Goal: Browse casually

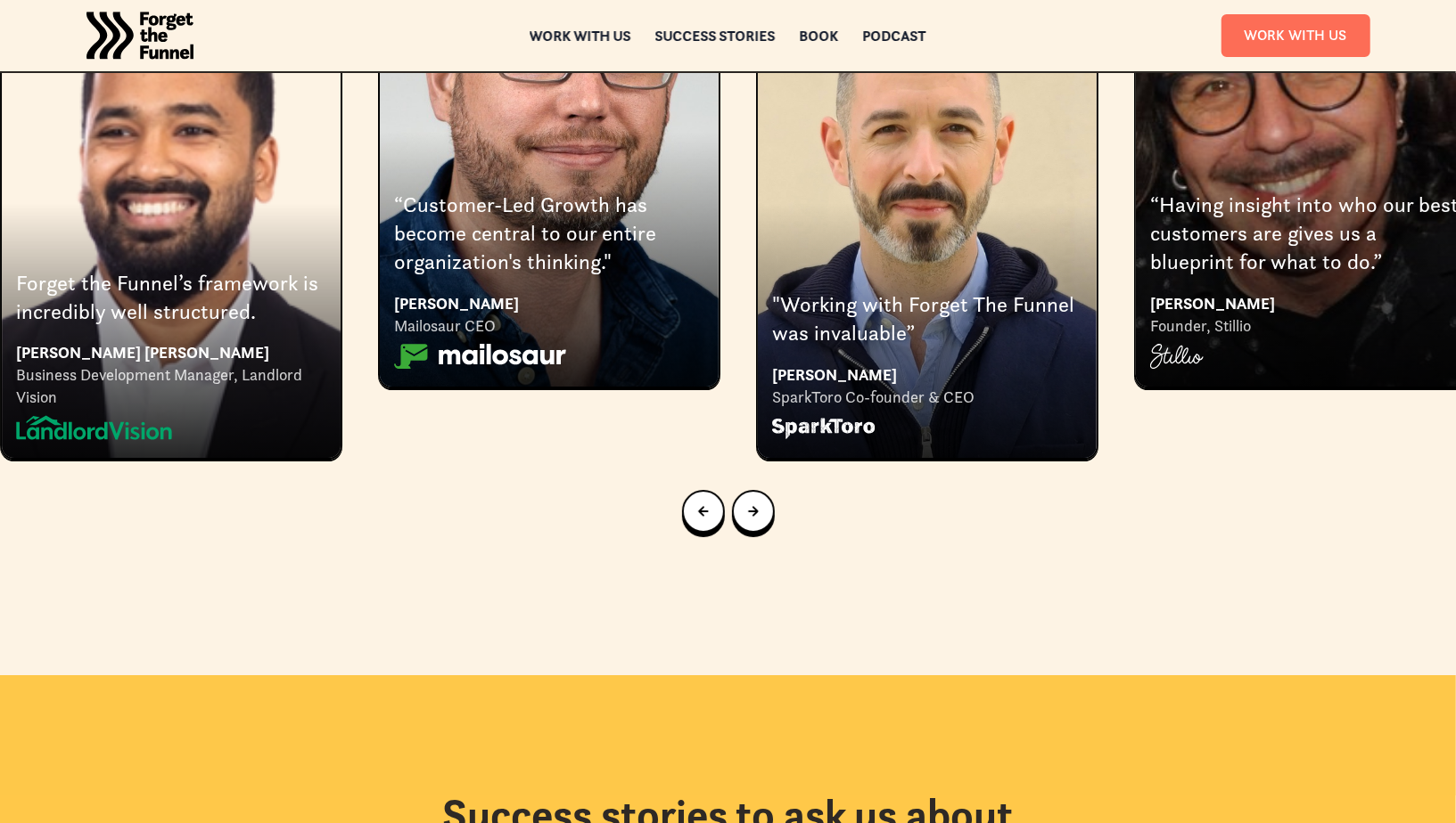
scroll to position [3551, 0]
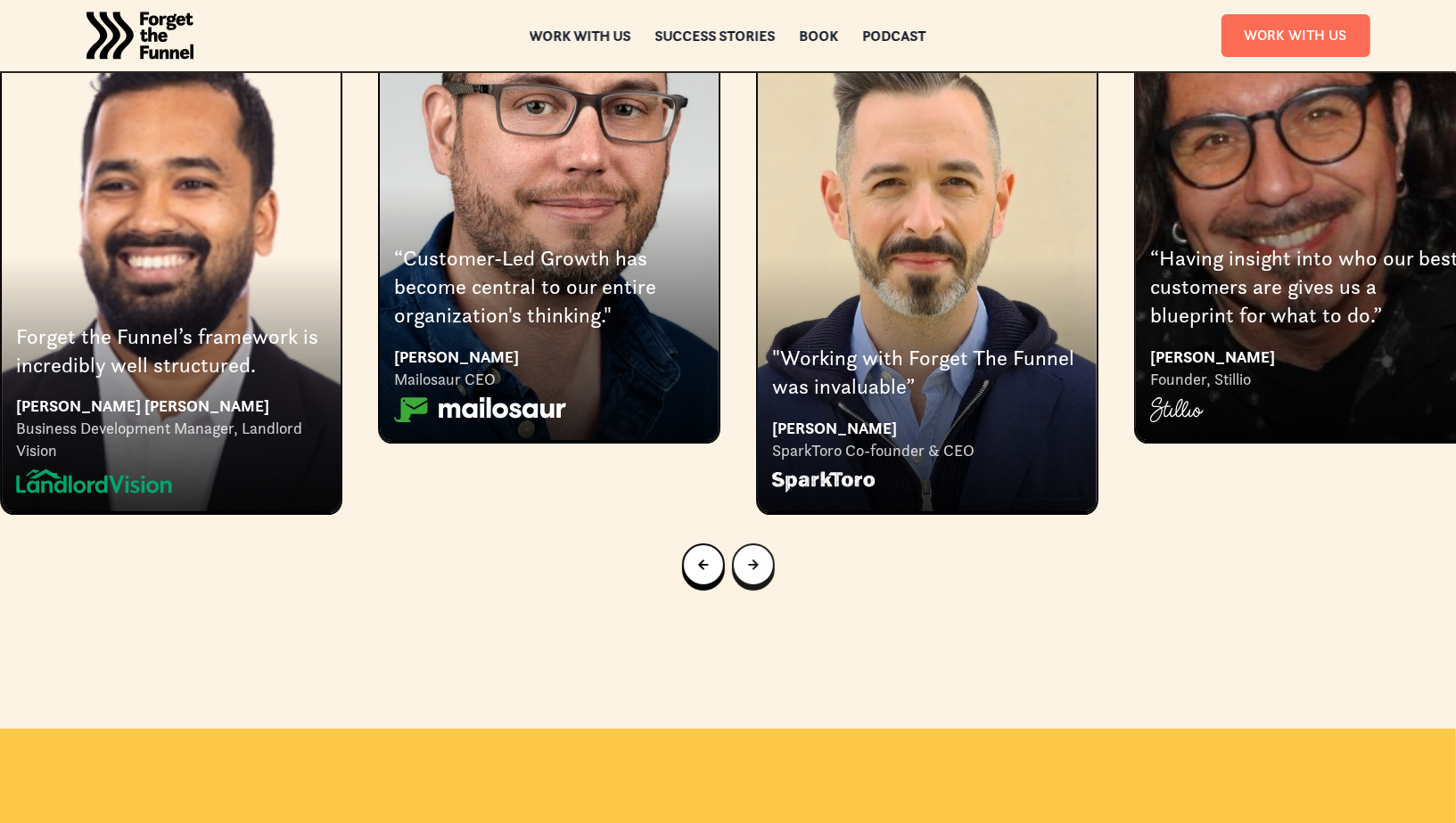
click at [764, 544] on link "Next slide" at bounding box center [753, 565] width 43 height 43
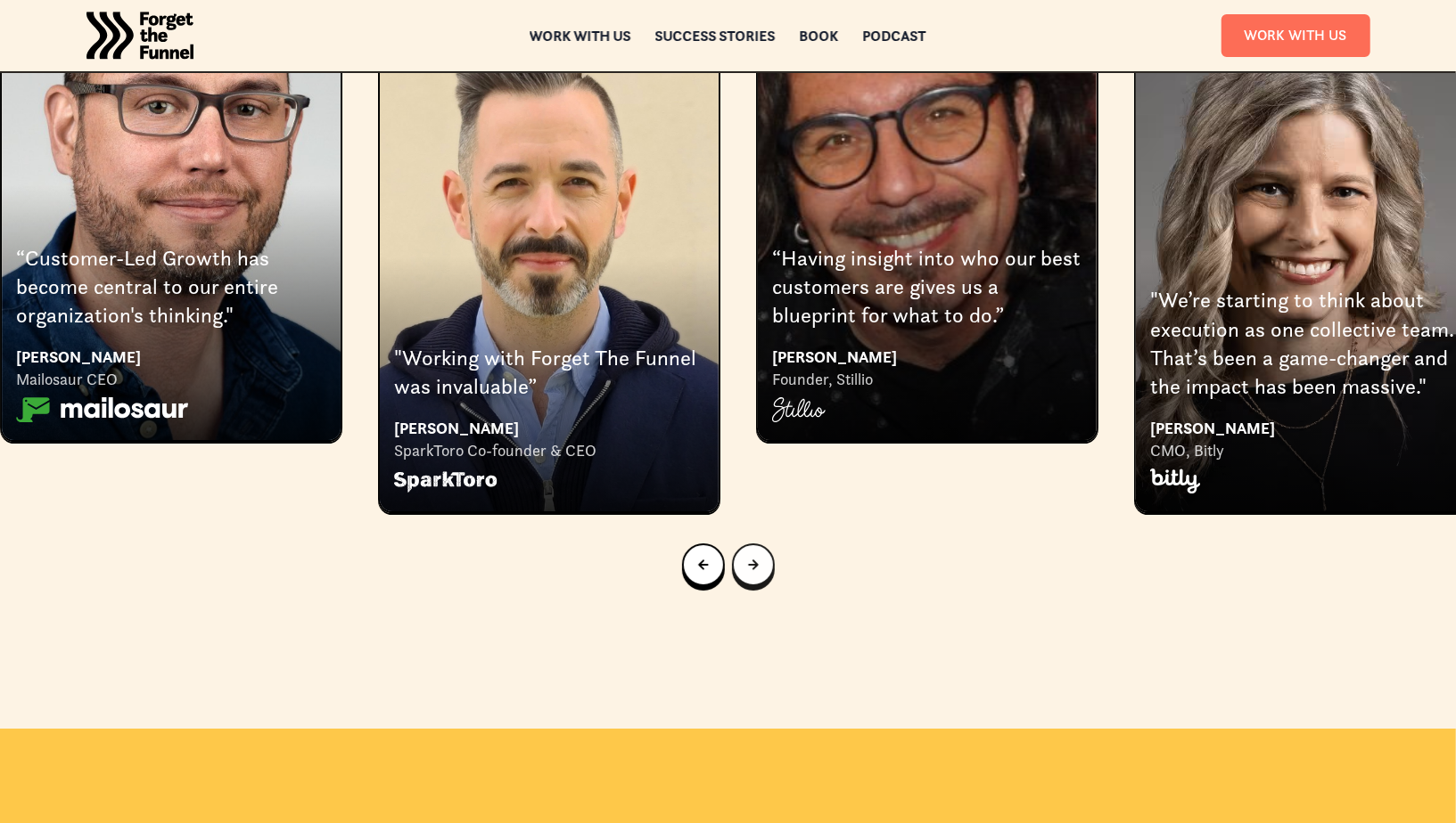
click at [750, 555] on div "Next slide" at bounding box center [753, 565] width 10 height 20
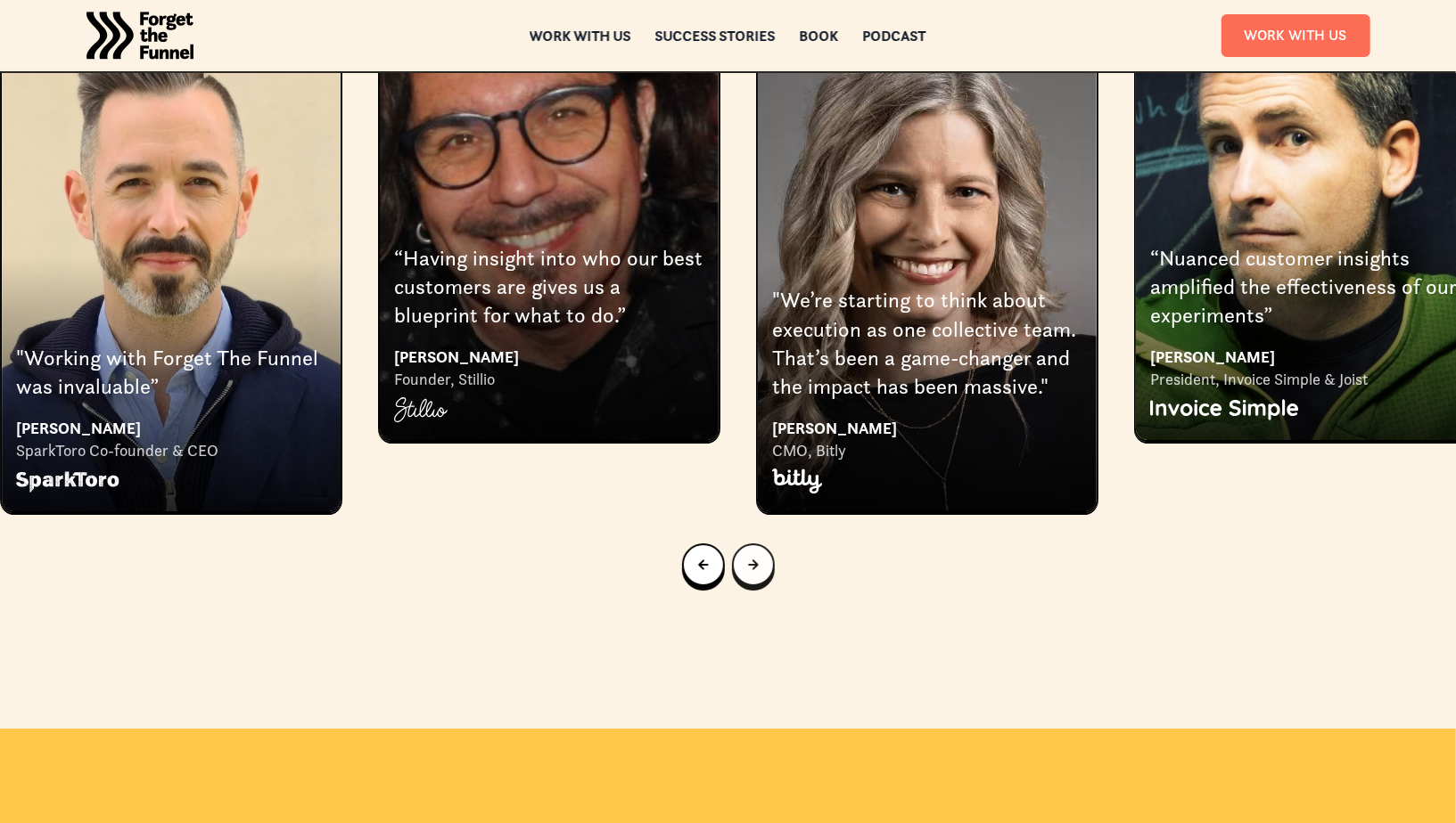
click at [750, 555] on div "Next slide" at bounding box center [753, 565] width 10 height 20
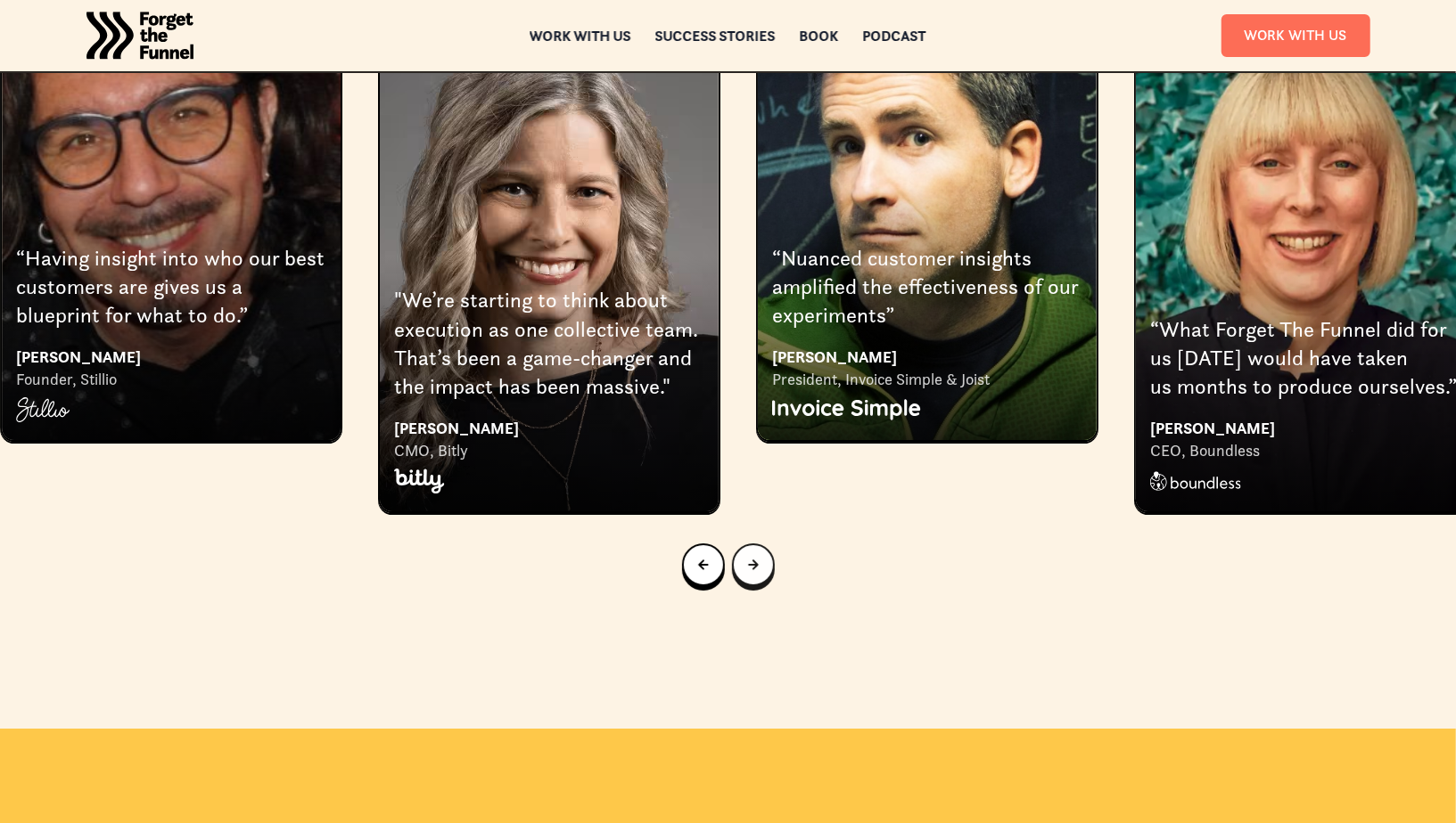
click at [750, 555] on div "Next slide" at bounding box center [753, 565] width 10 height 20
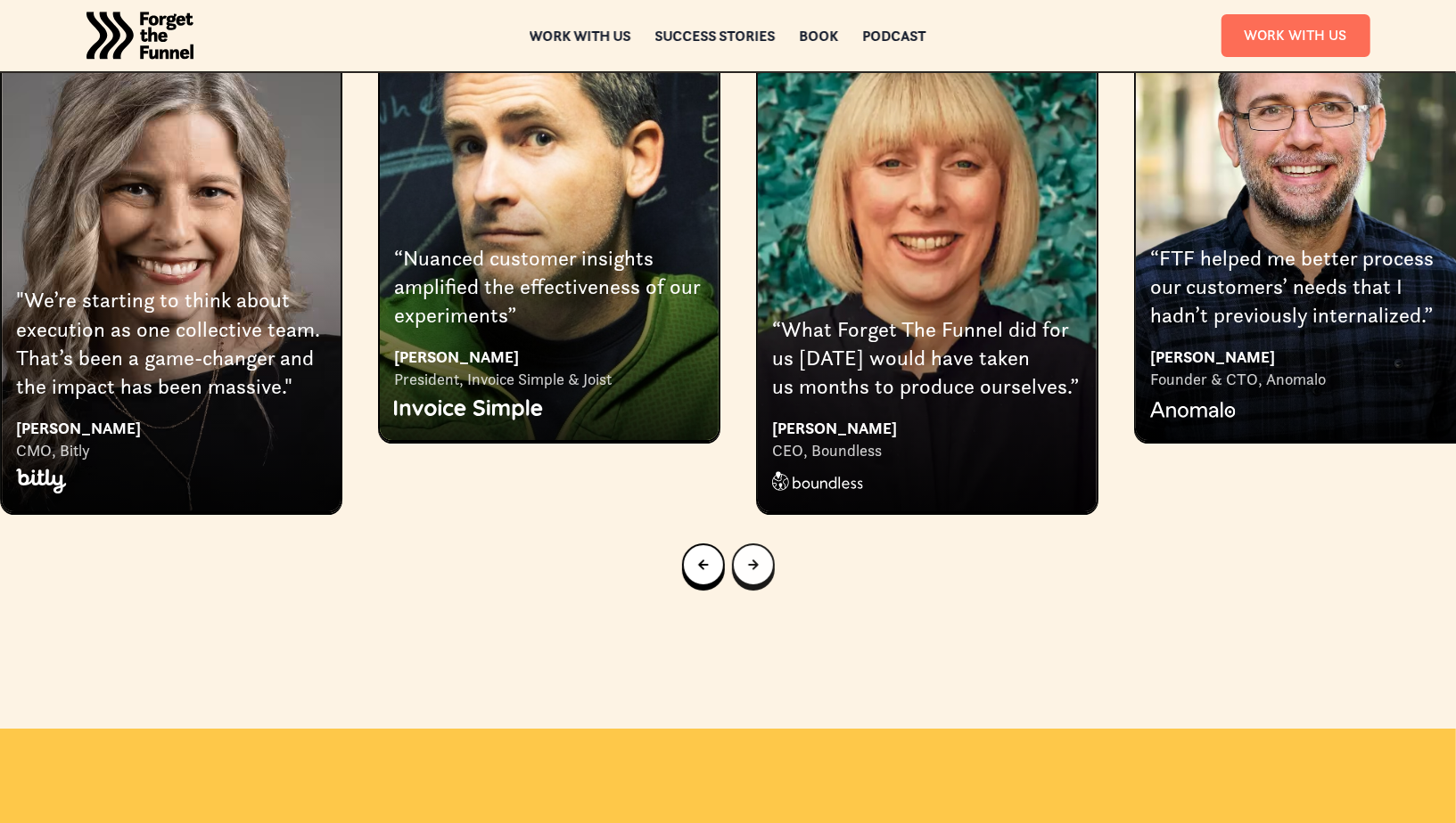
click at [750, 555] on div "Next slide" at bounding box center [753, 565] width 10 height 20
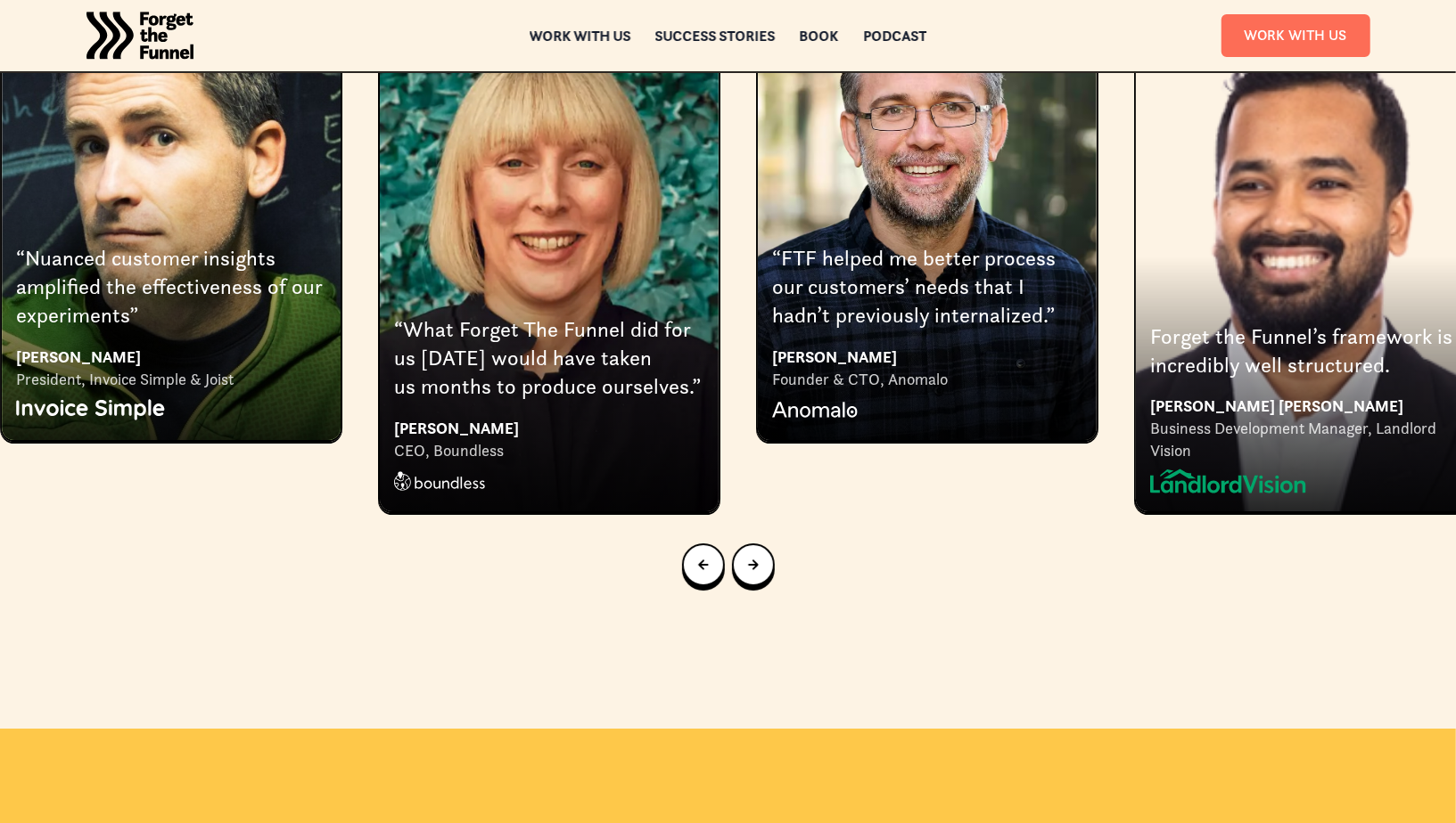
scroll to position [3542, 0]
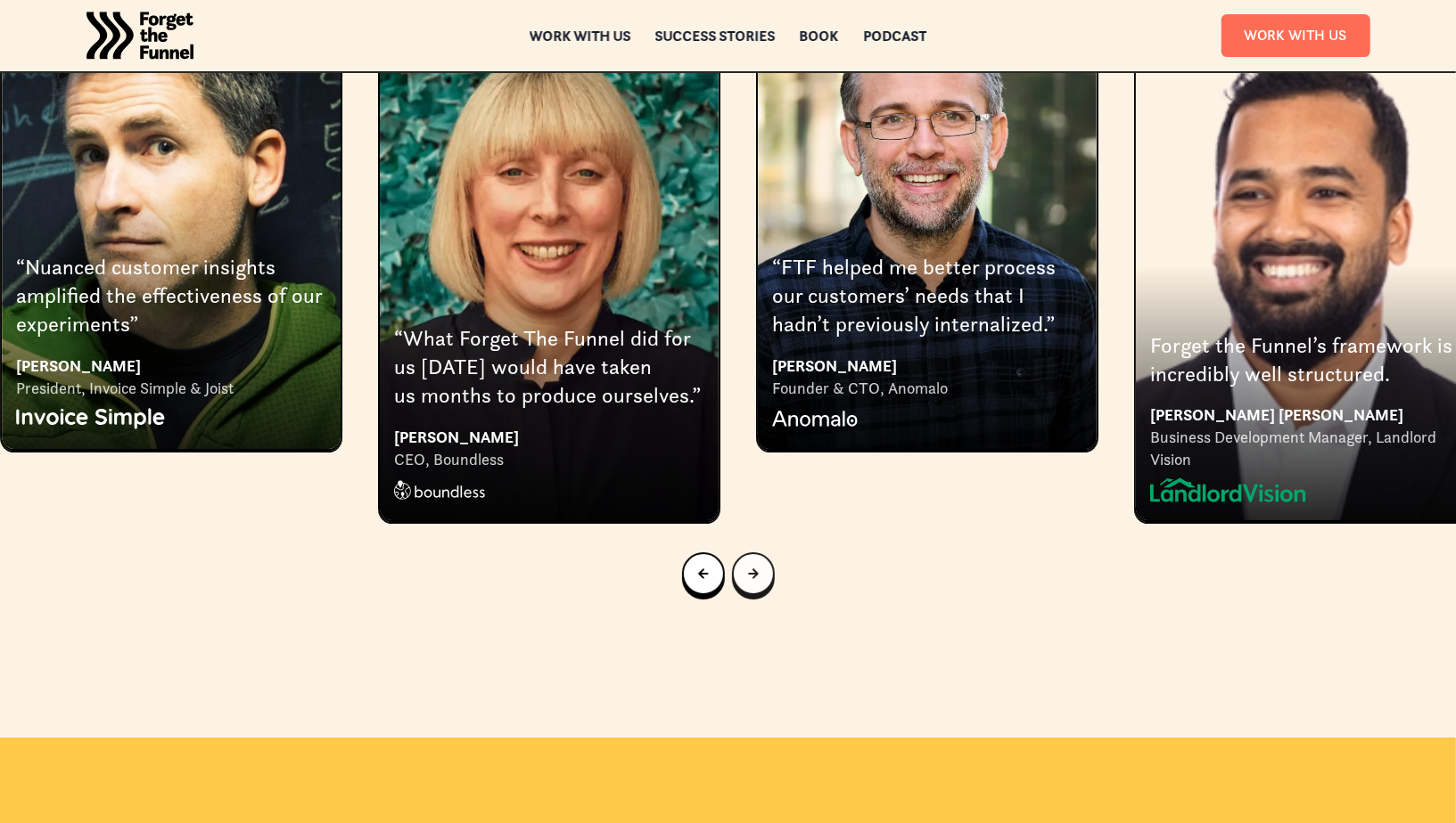
click at [754, 569] on icon "Next slide" at bounding box center [753, 574] width 10 height 10
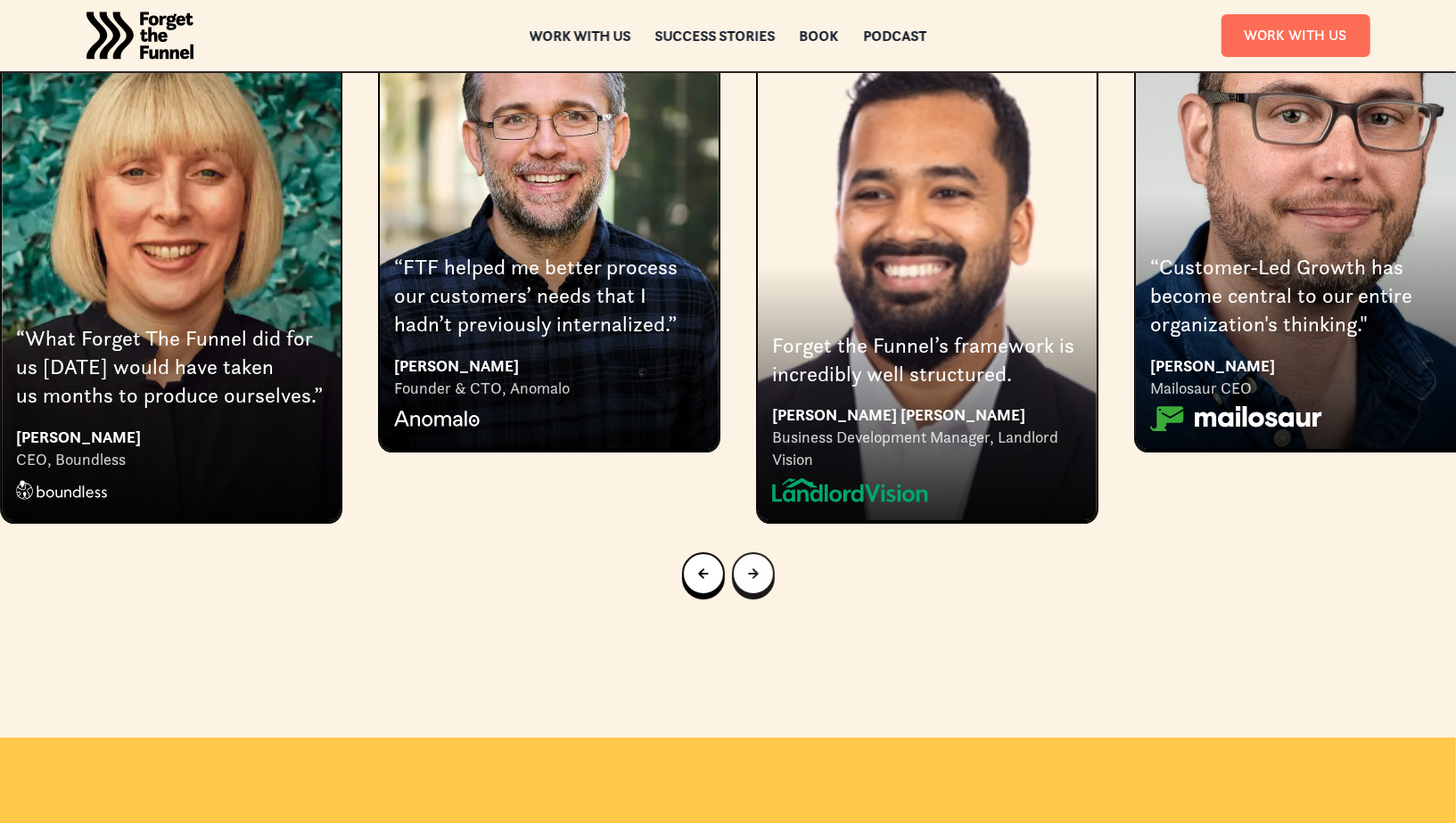
click at [754, 569] on icon "Next slide" at bounding box center [753, 574] width 10 height 10
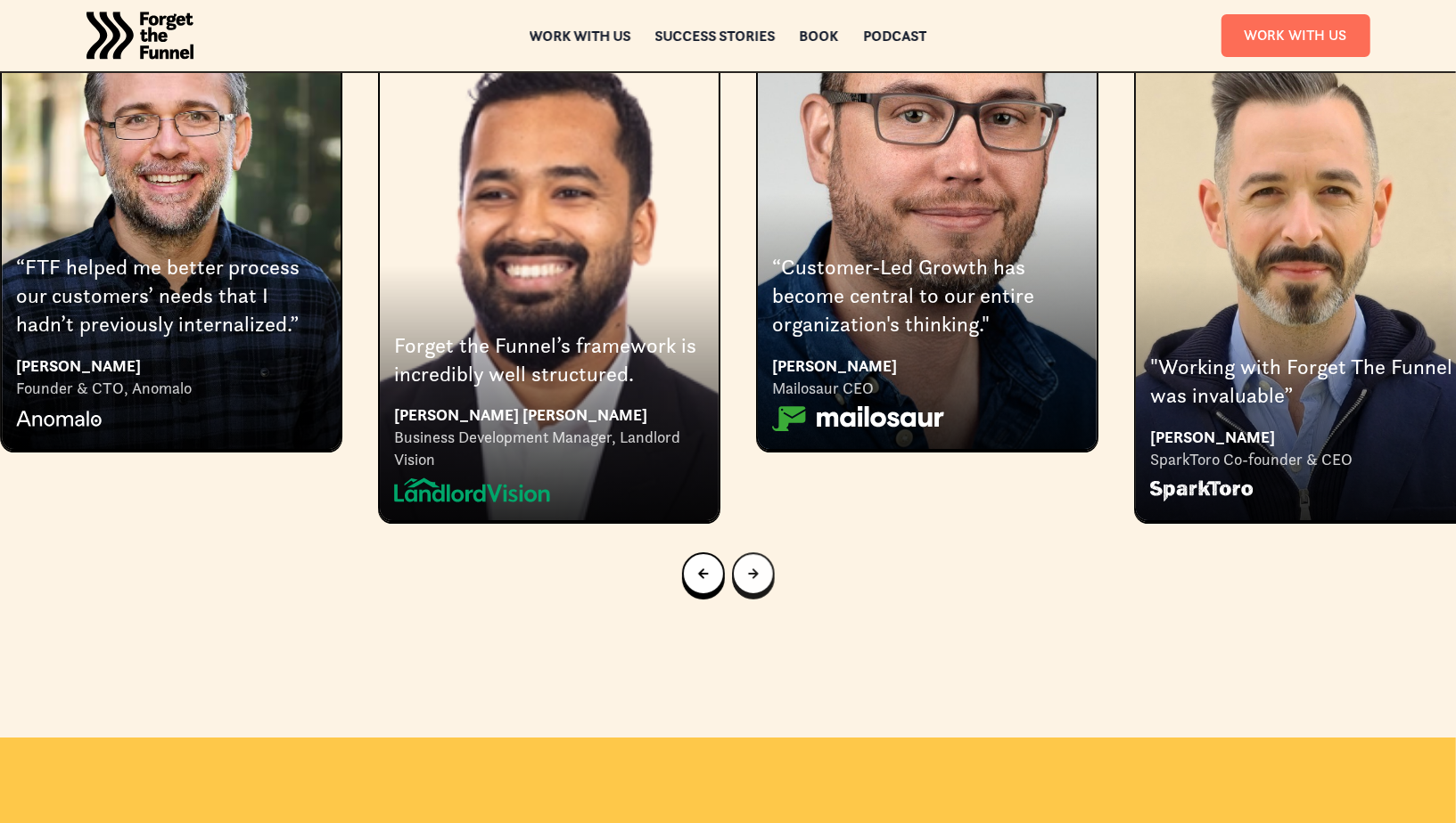
click at [754, 569] on icon "Next slide" at bounding box center [753, 574] width 10 height 10
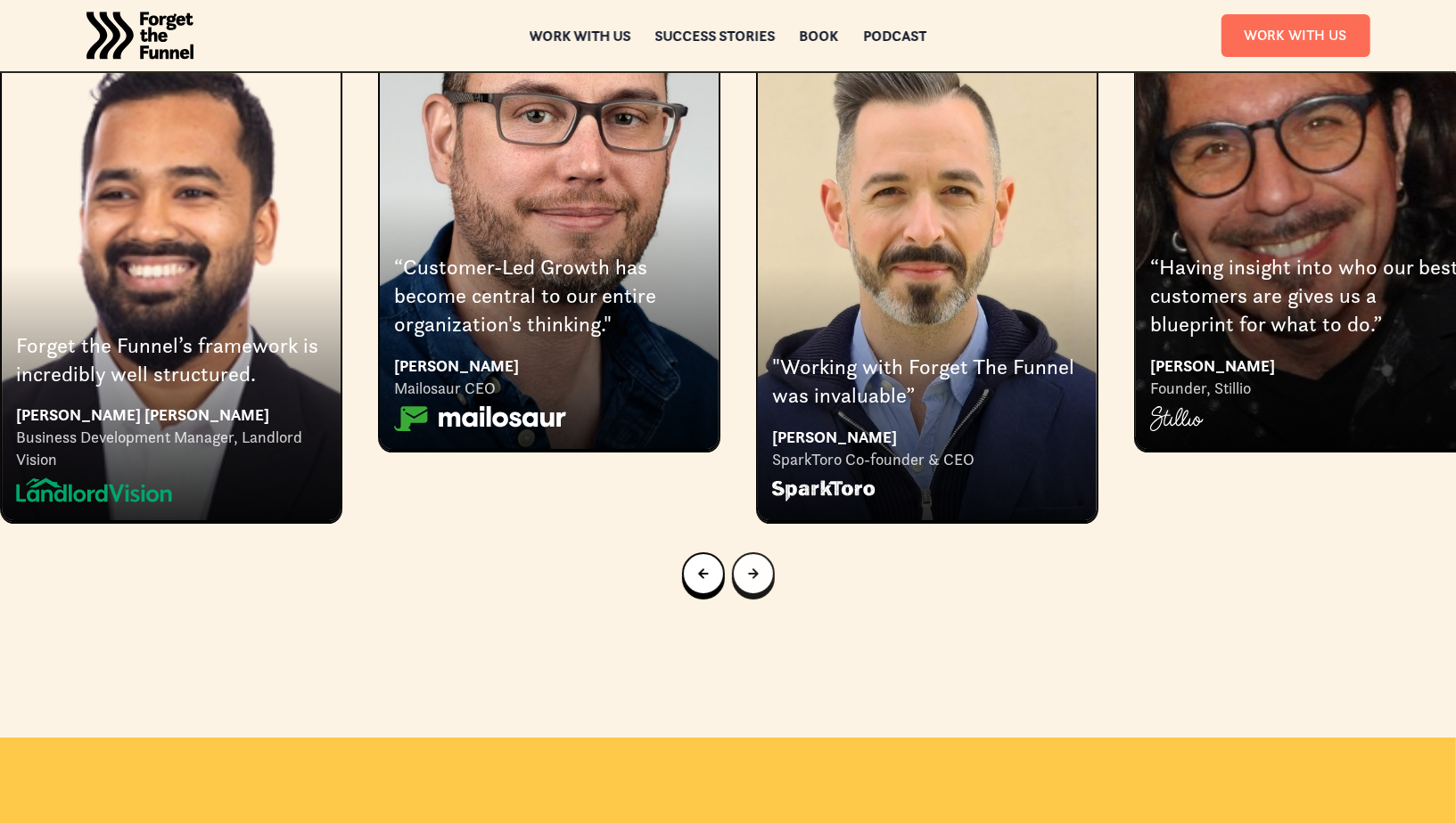
click at [754, 569] on icon "Next slide" at bounding box center [753, 574] width 10 height 10
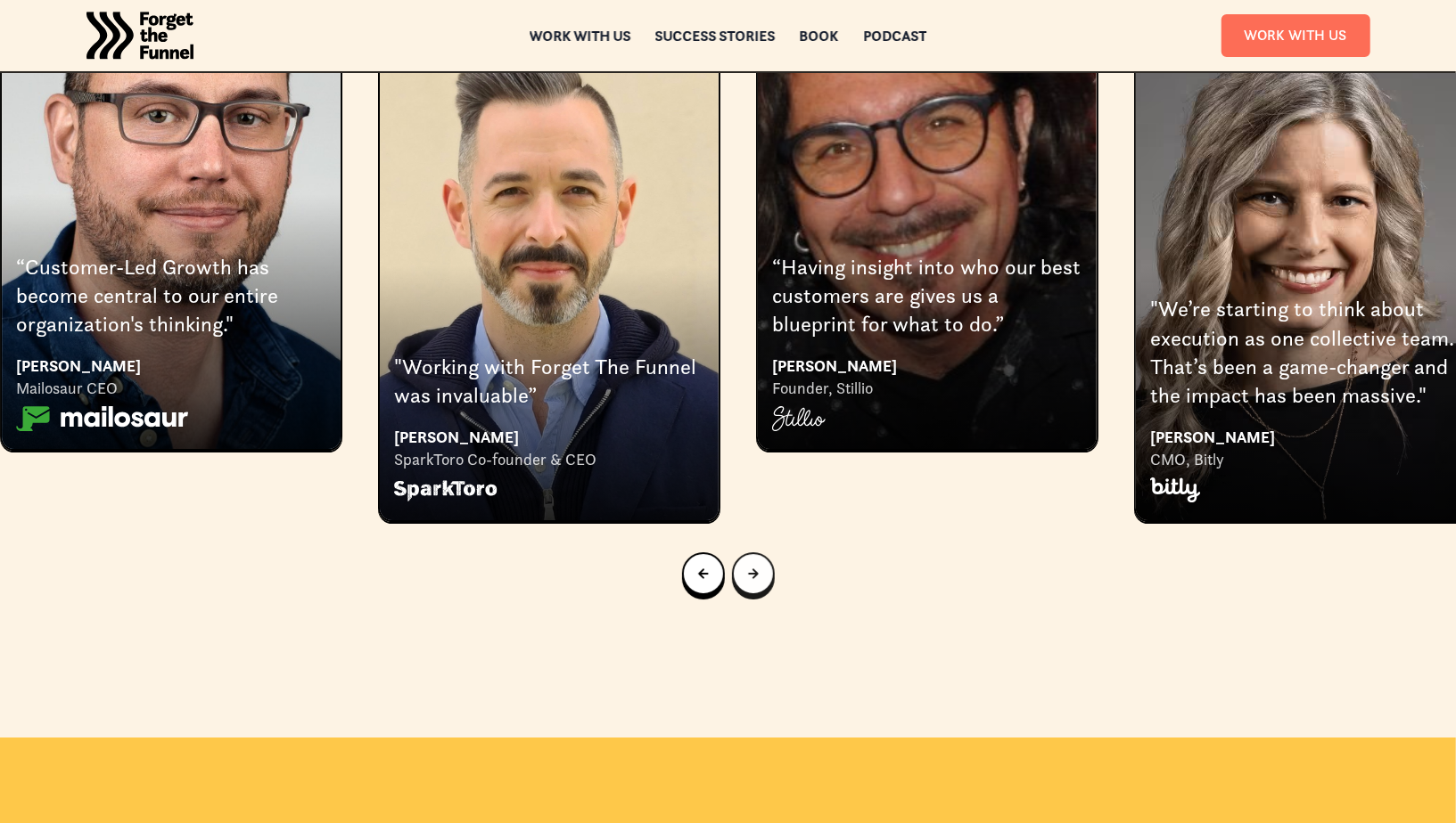
click at [754, 569] on icon "Next slide" at bounding box center [753, 574] width 10 height 10
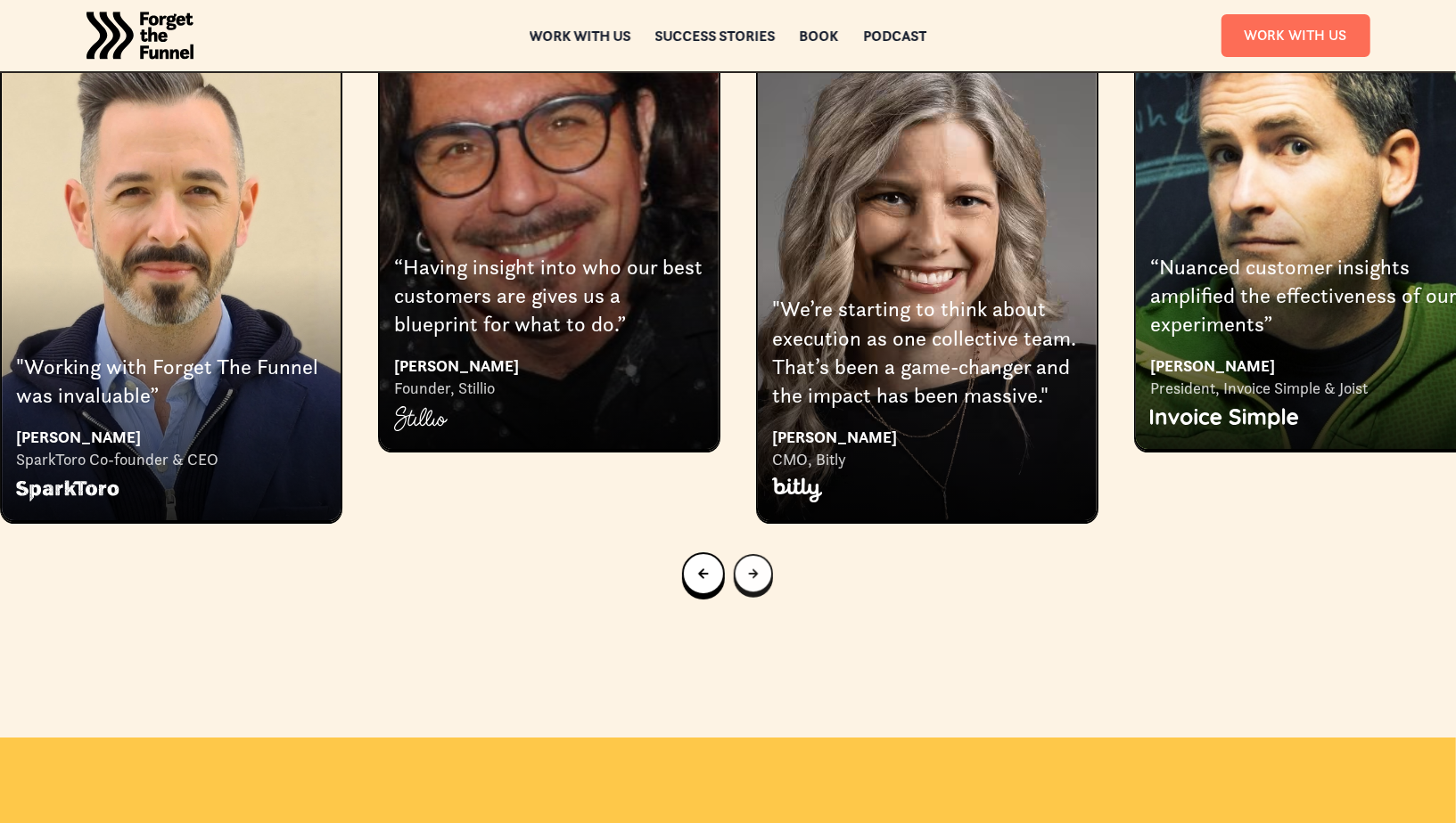
click at [754, 569] on icon "Next slide" at bounding box center [752, 573] width 9 height 9
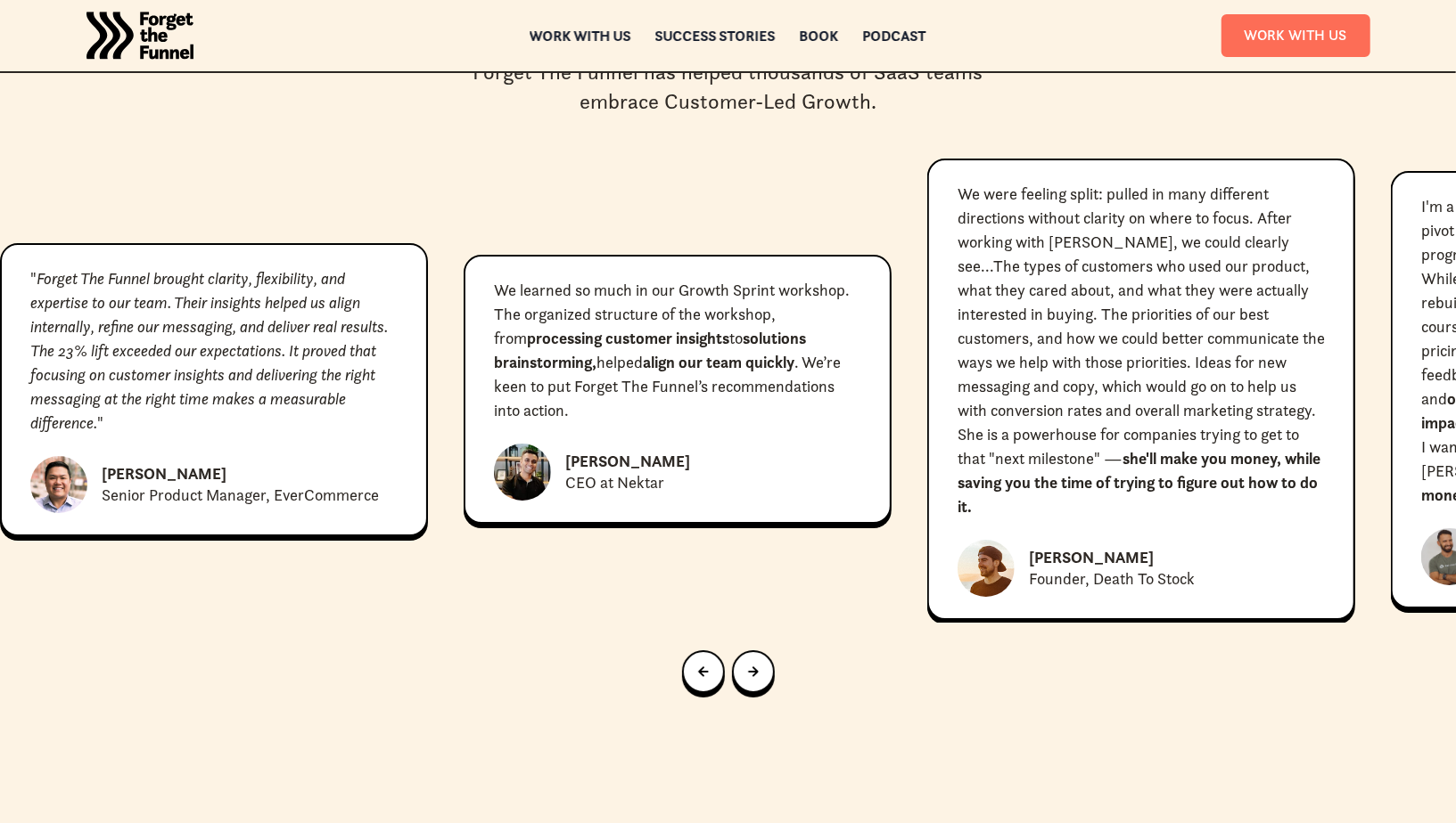
scroll to position [8066, 0]
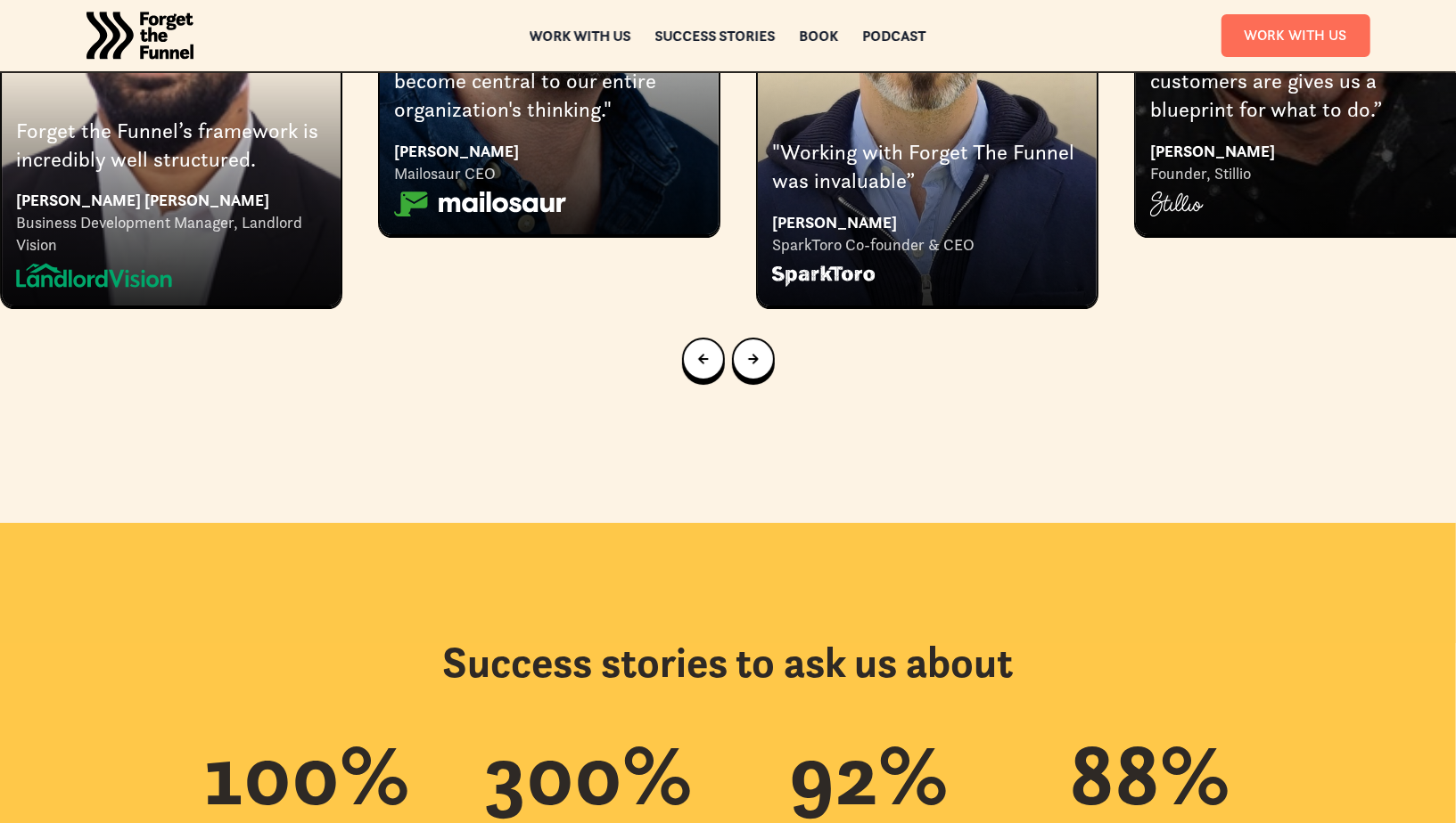
scroll to position [3396, 0]
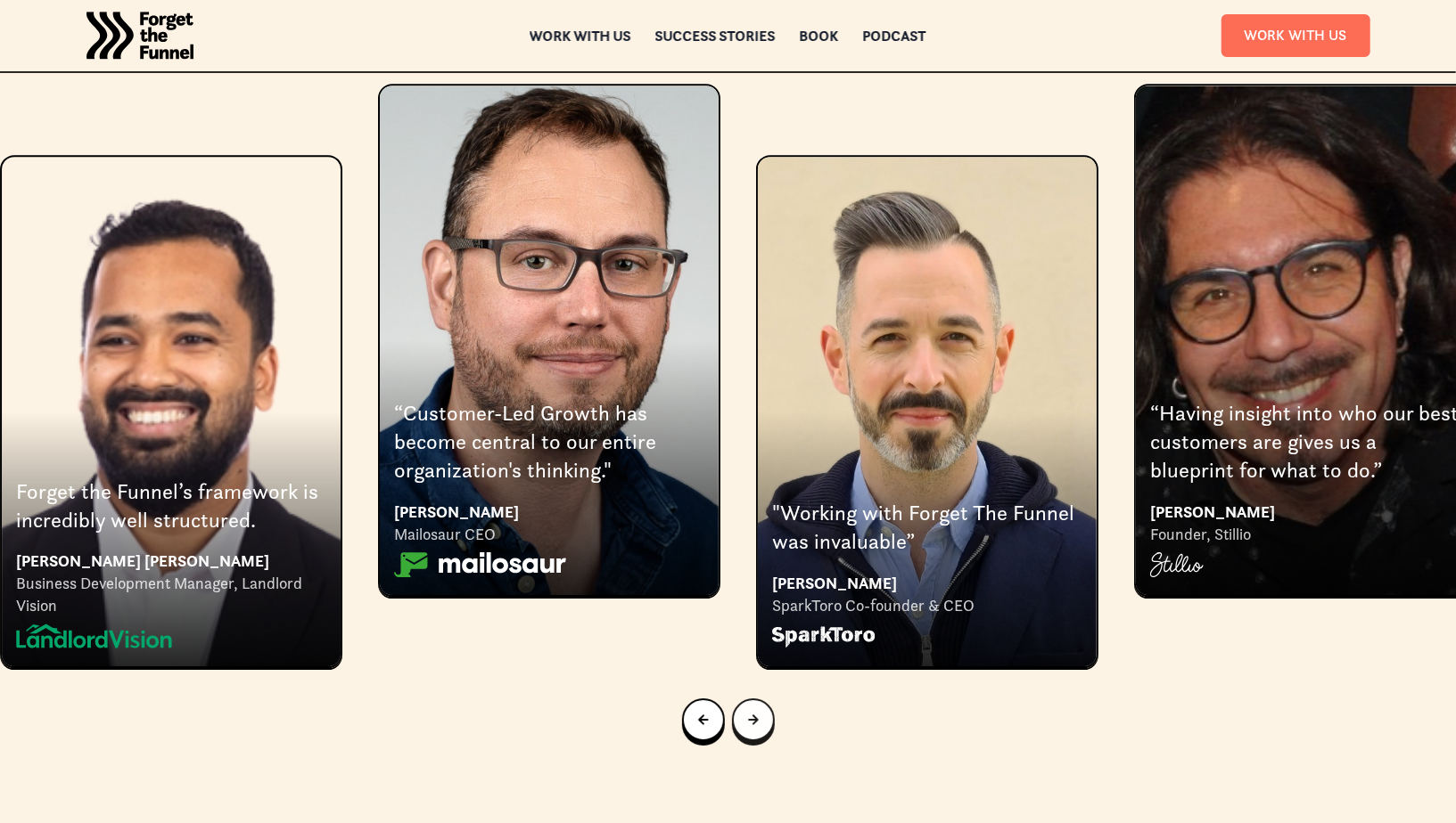
click at [756, 714] on icon "Next slide" at bounding box center [753, 719] width 10 height 10
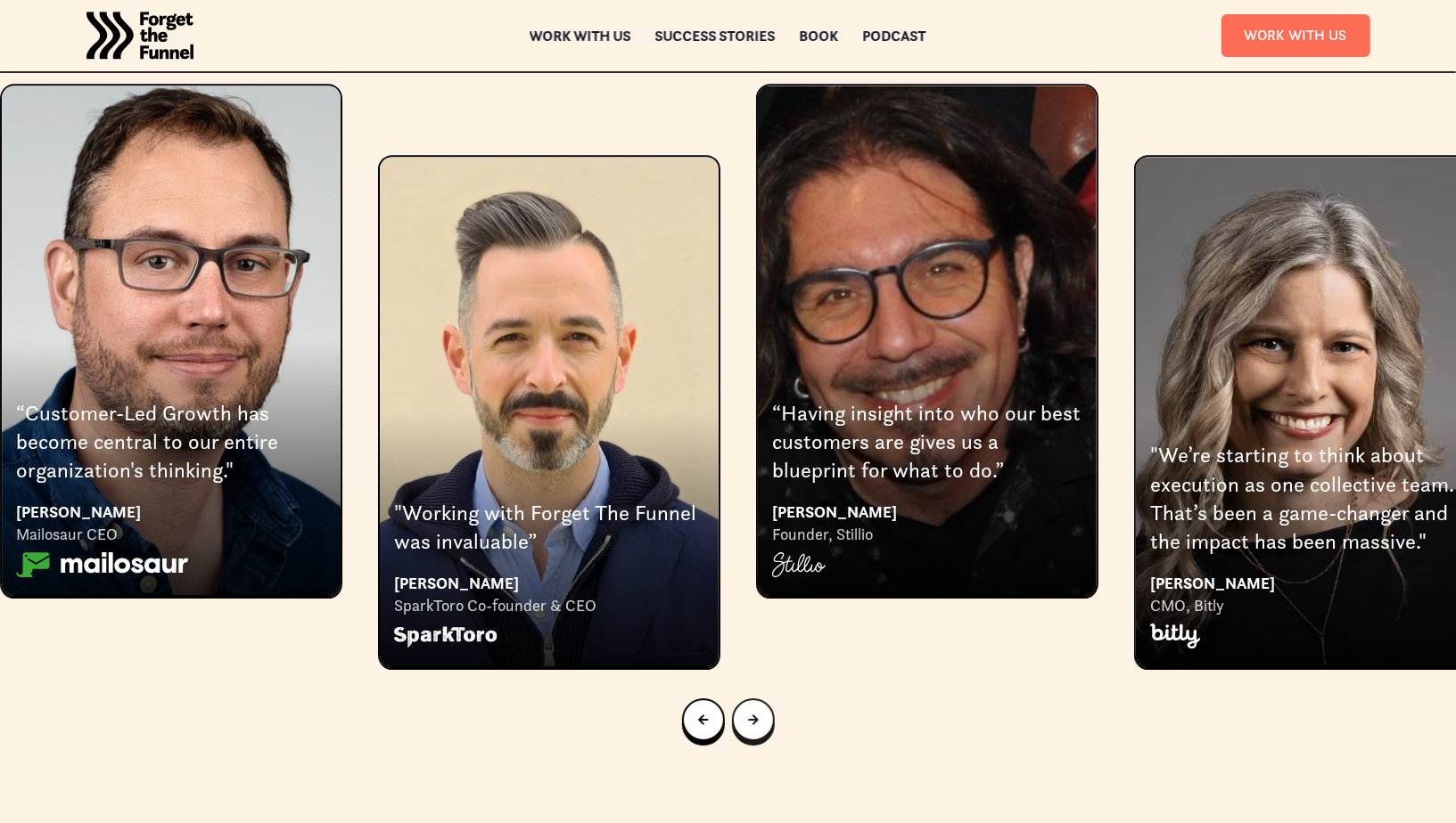
click at [756, 714] on icon "Next slide" at bounding box center [753, 719] width 10 height 10
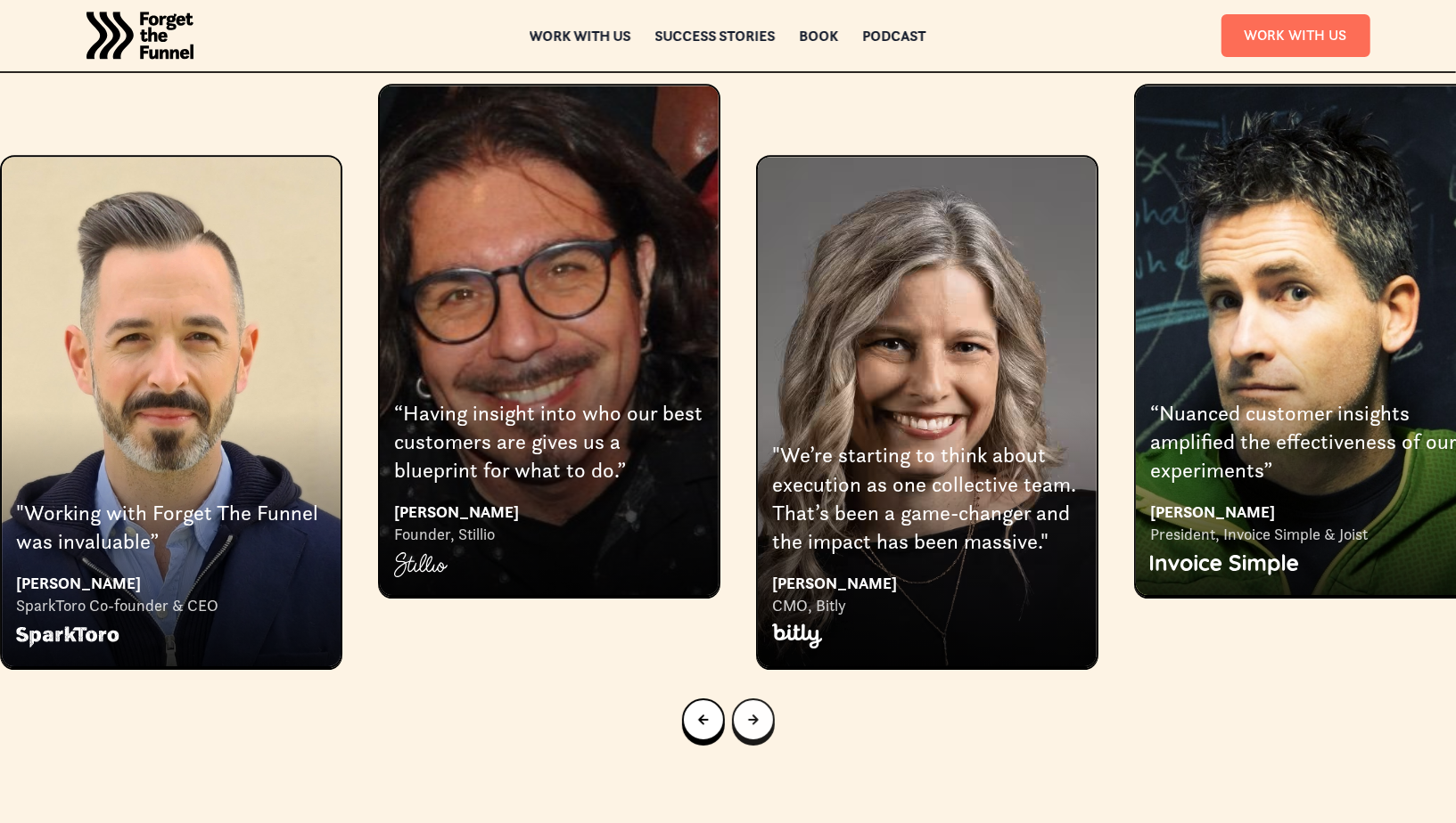
click at [756, 714] on icon "Next slide" at bounding box center [753, 719] width 10 height 10
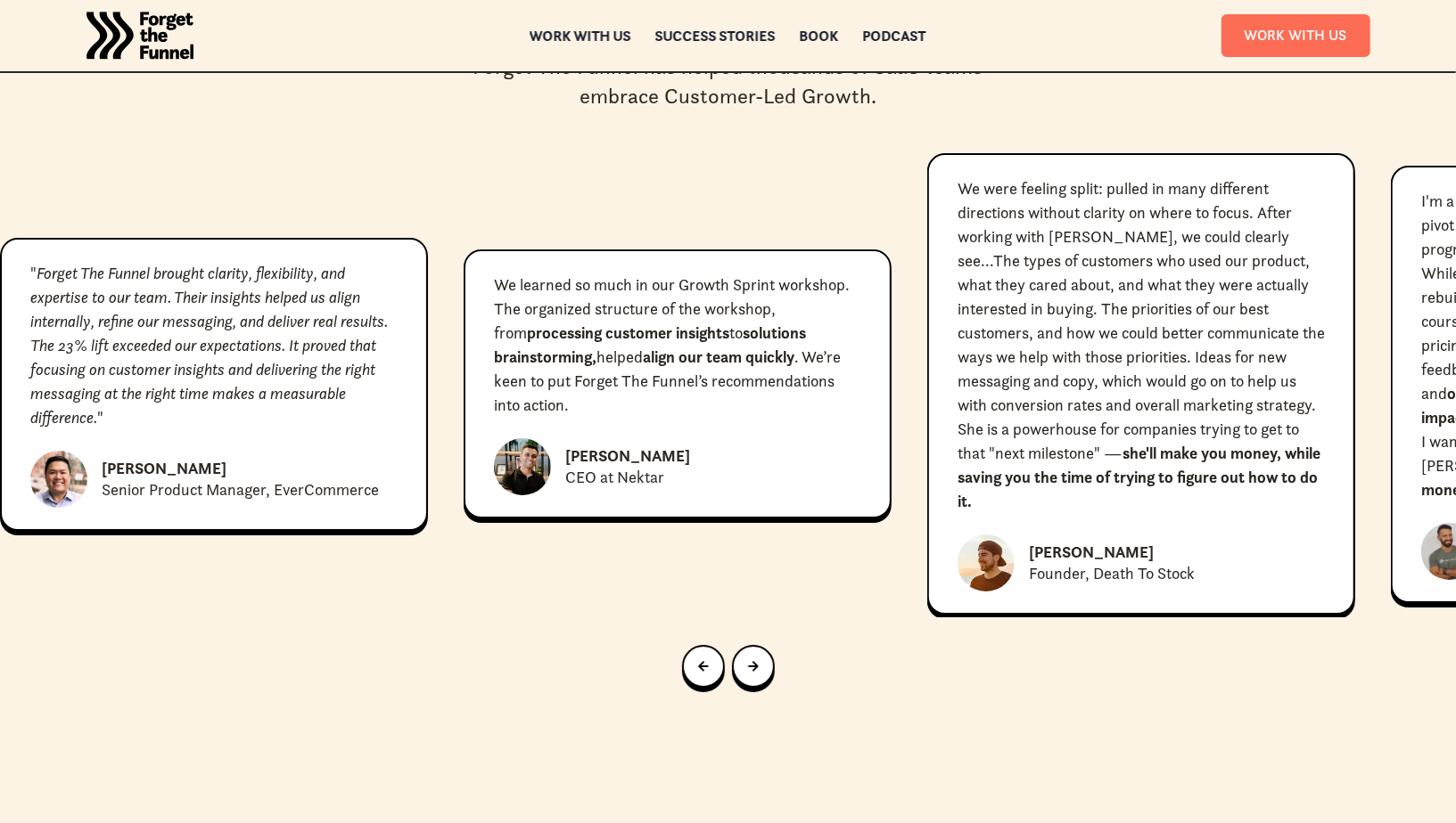
scroll to position [8079, 0]
click at [750, 658] on div "Next slide" at bounding box center [753, 668] width 10 height 20
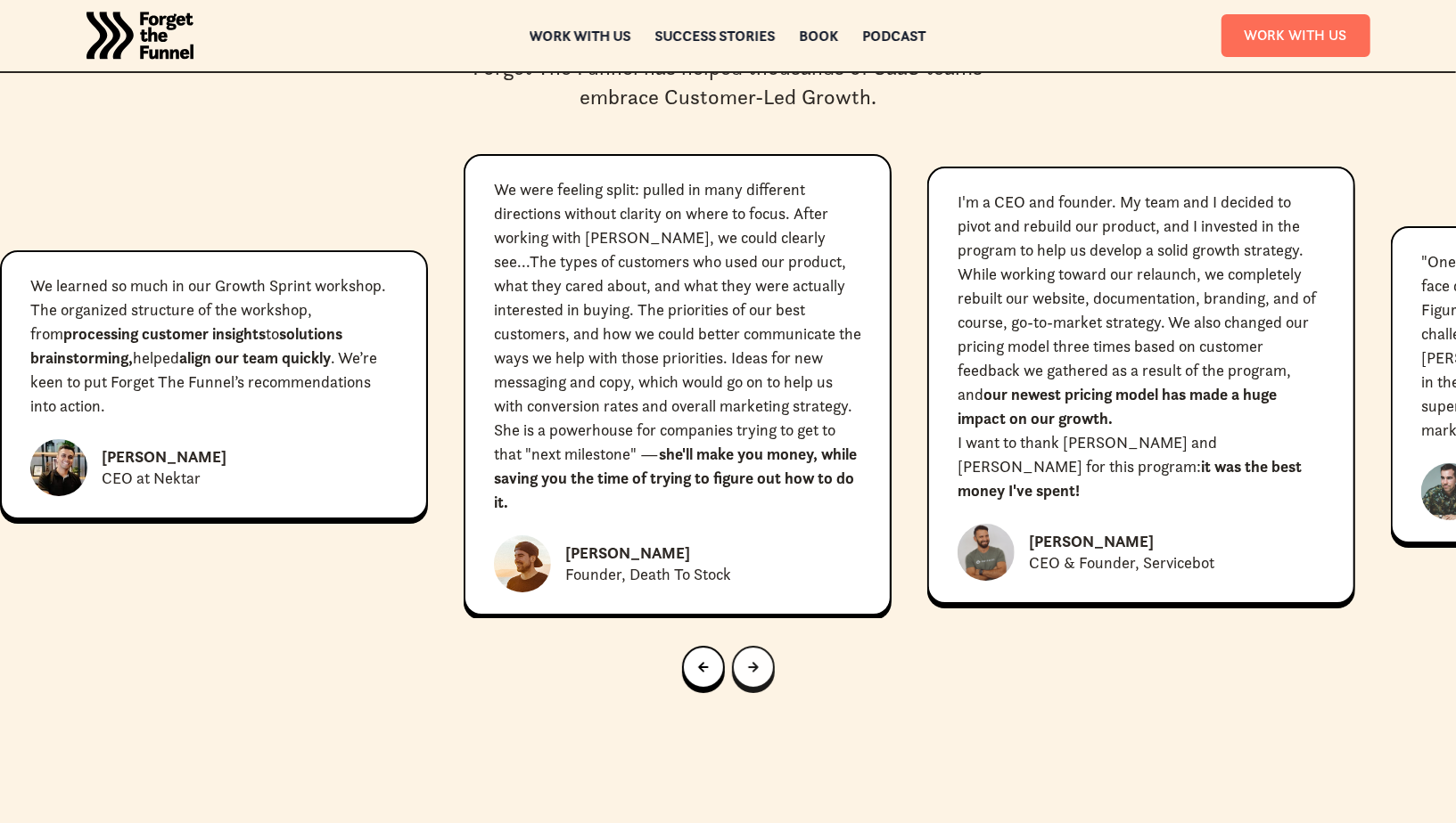
click at [750, 658] on div "Next slide" at bounding box center [753, 668] width 10 height 20
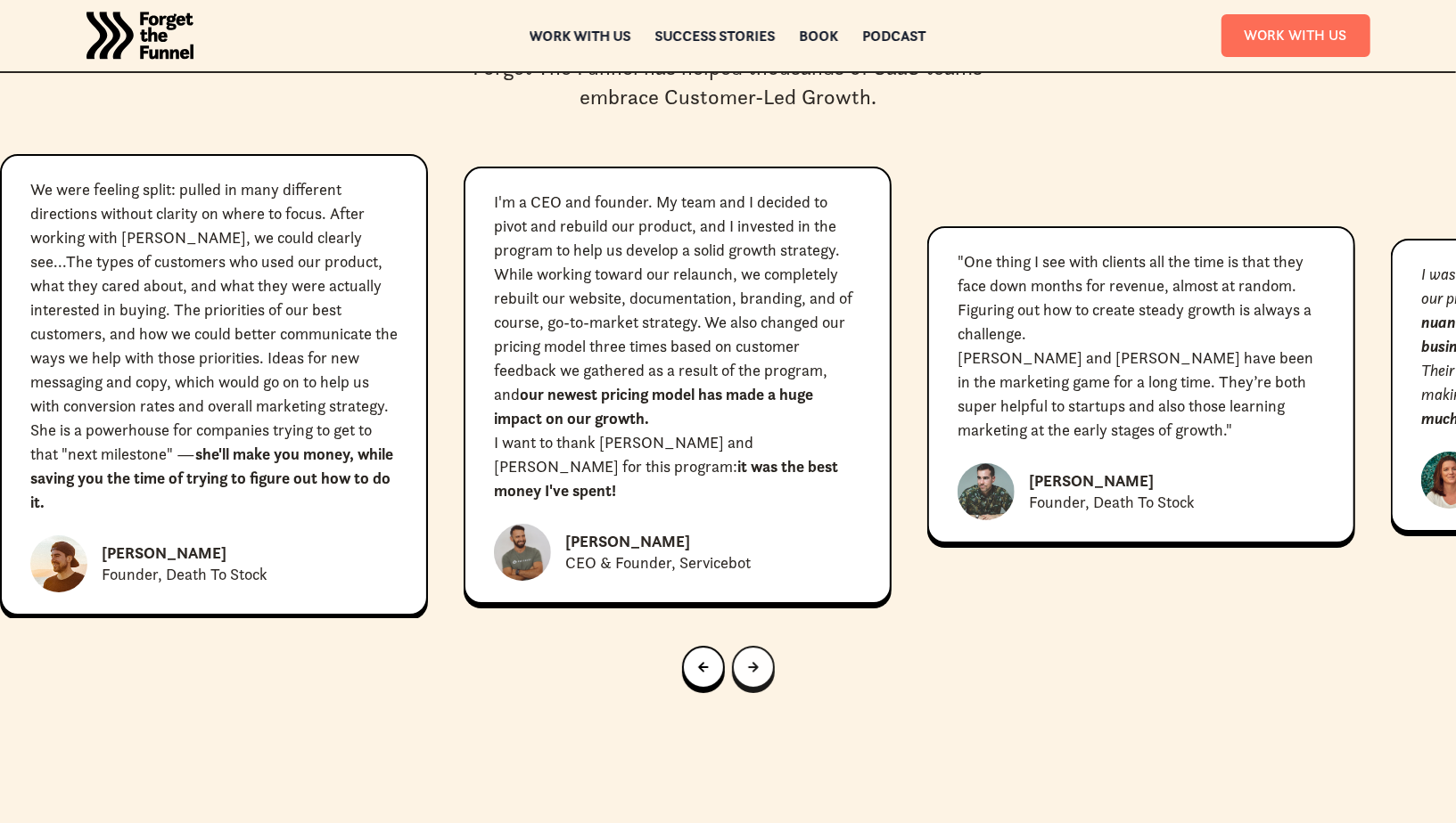
click at [750, 658] on div "Next slide" at bounding box center [753, 668] width 10 height 20
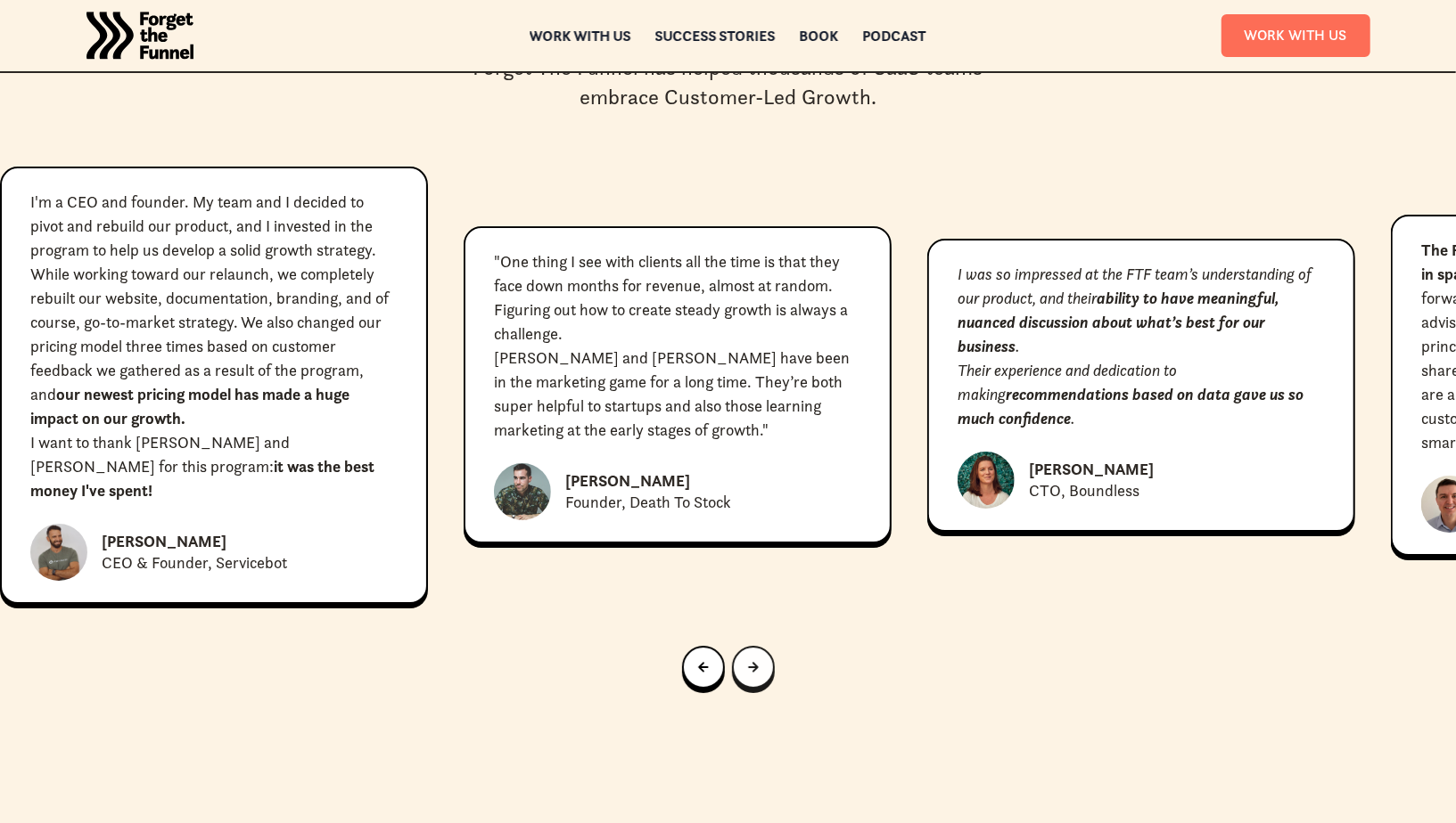
click at [750, 658] on div "Next slide" at bounding box center [753, 668] width 10 height 20
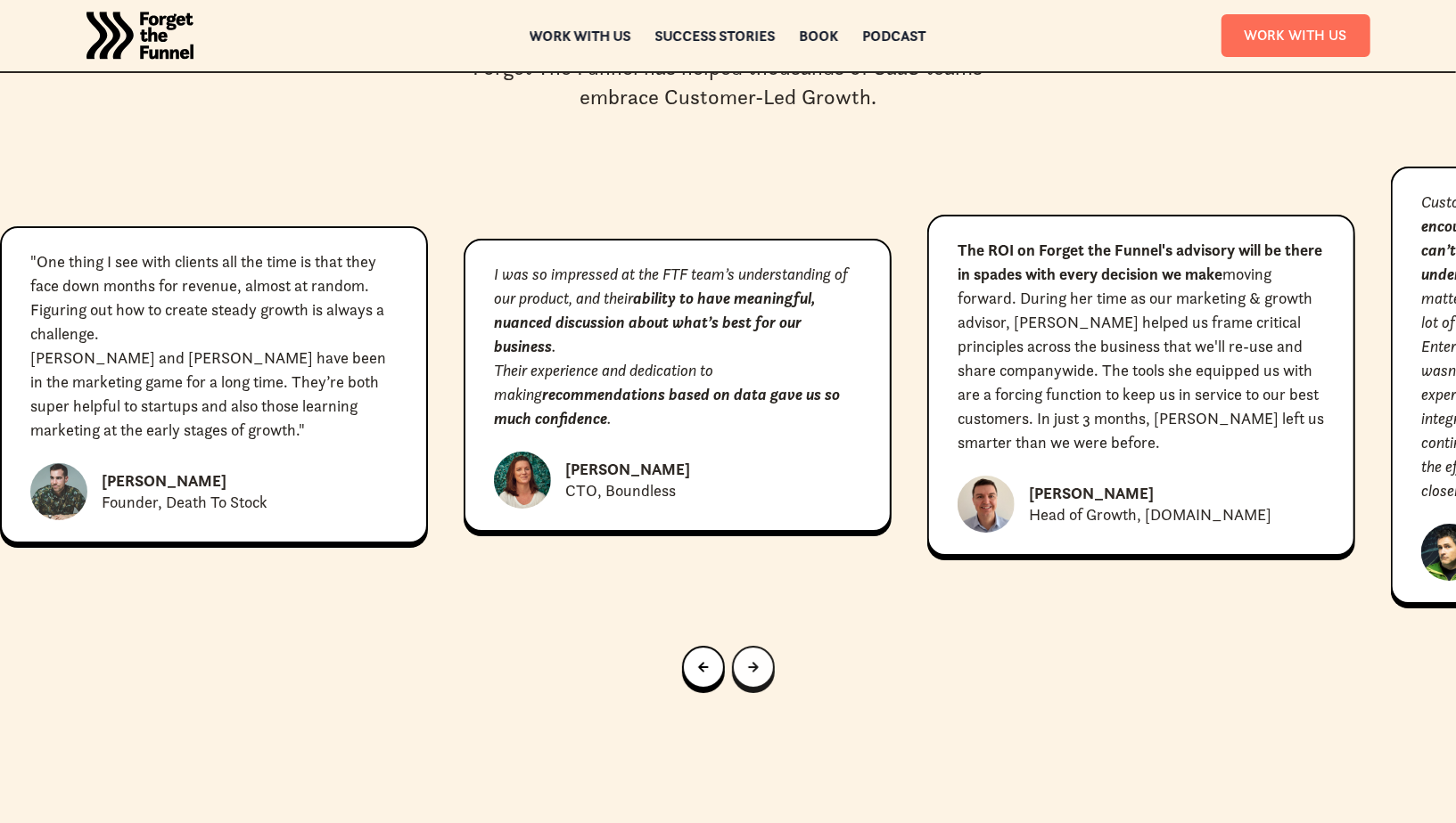
click at [750, 658] on div "Next slide" at bounding box center [753, 668] width 10 height 20
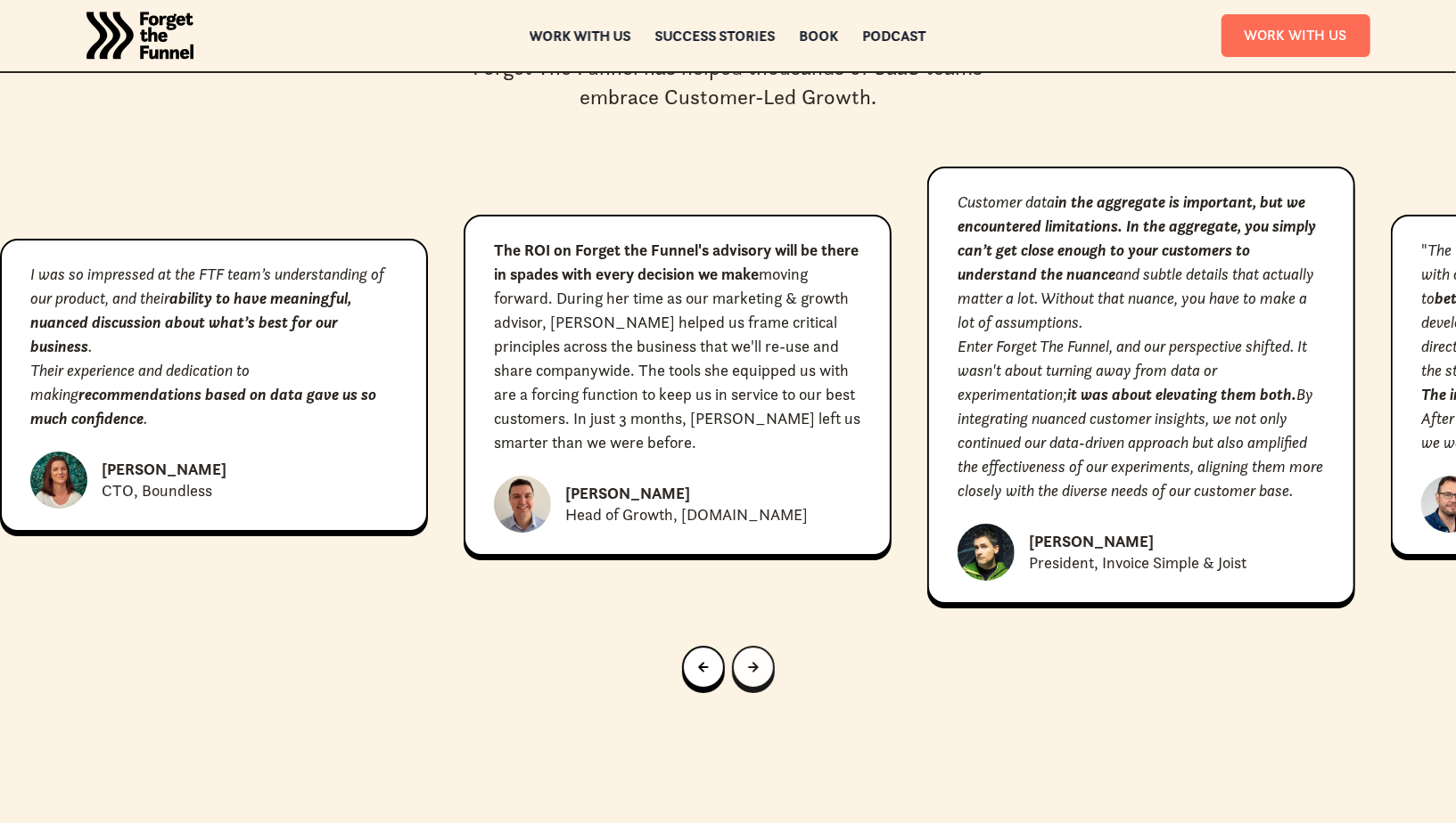
click at [750, 658] on div "Next slide" at bounding box center [753, 668] width 10 height 20
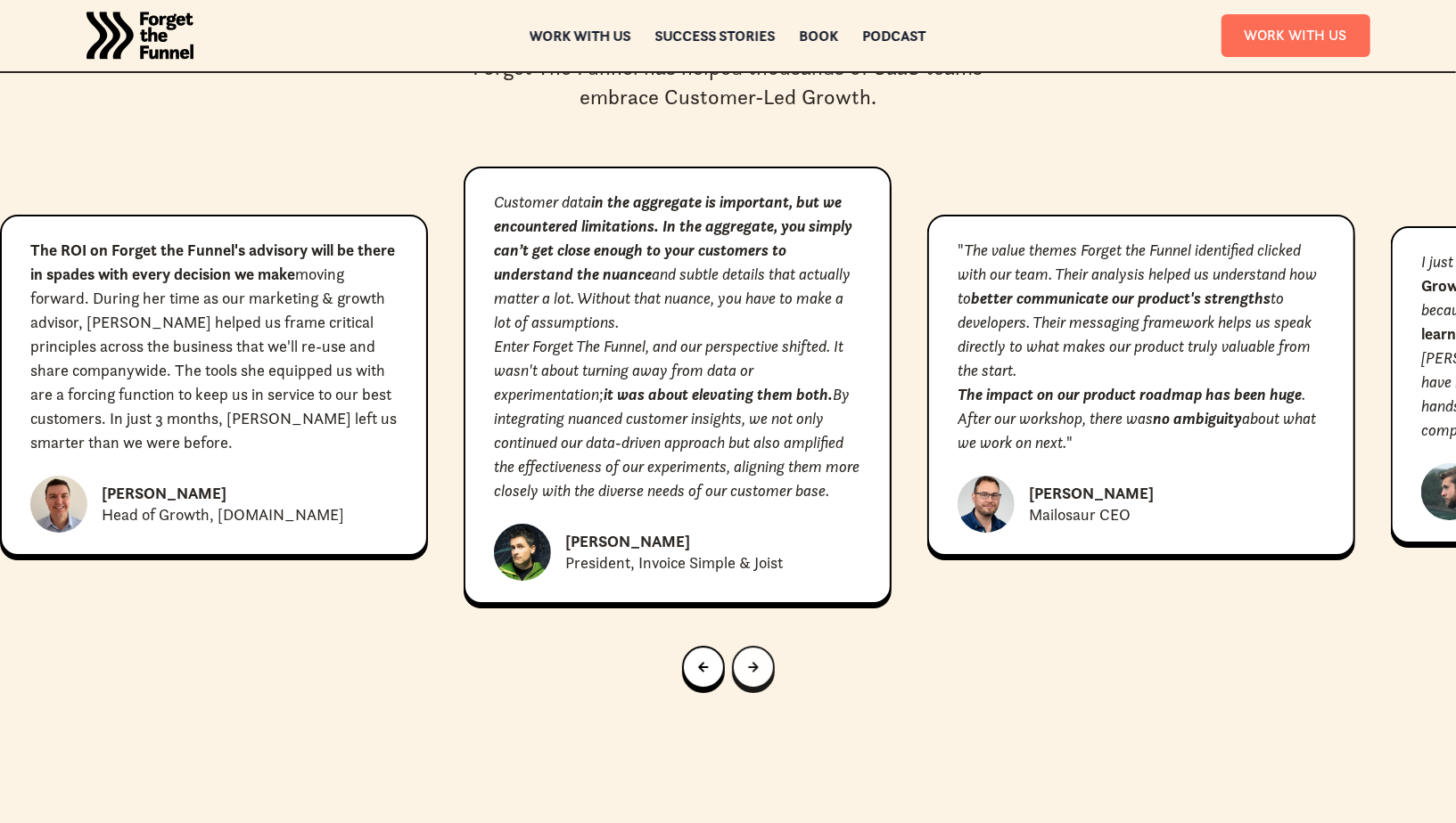
click at [750, 658] on div "Next slide" at bounding box center [753, 668] width 10 height 20
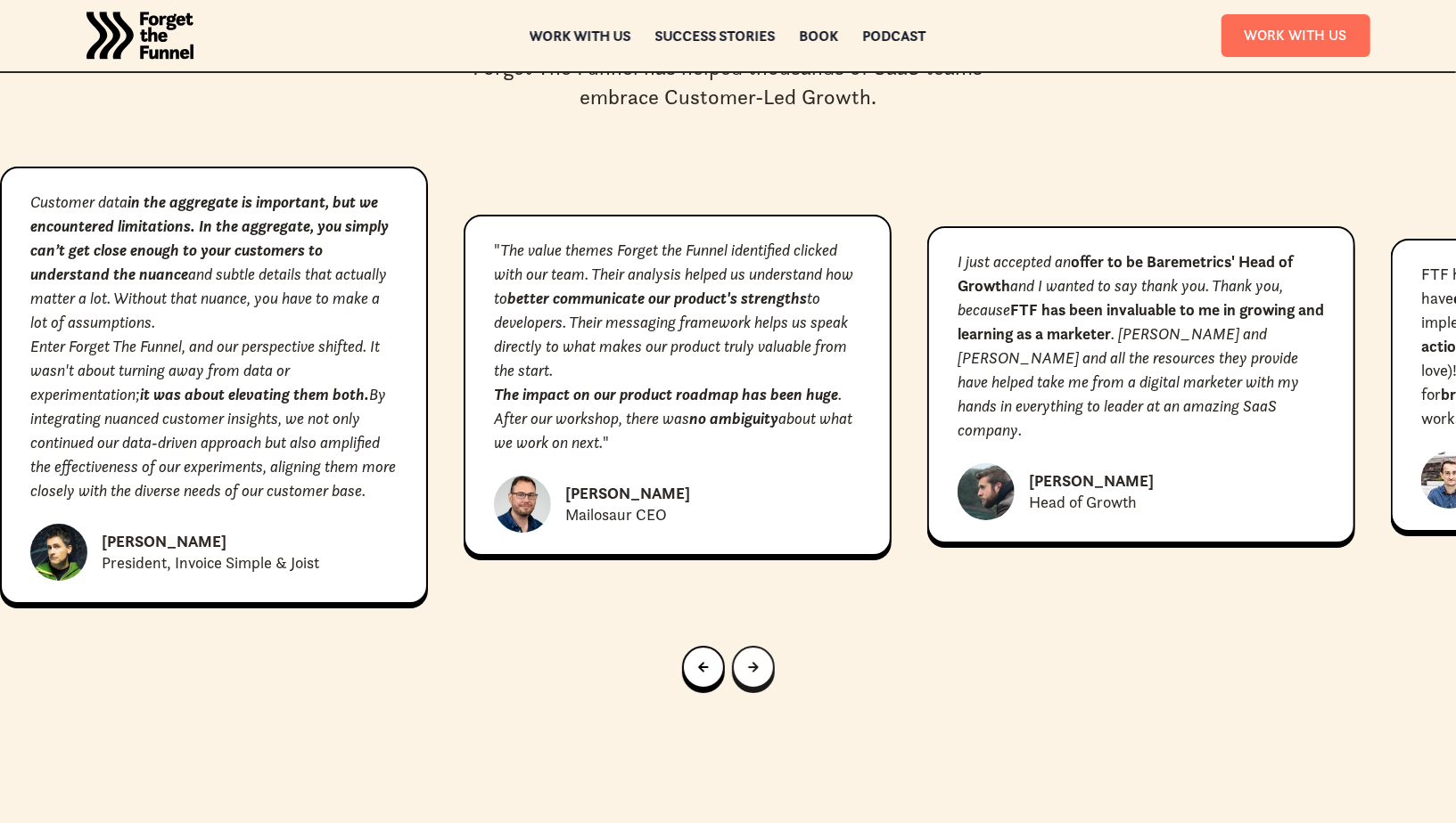
click at [750, 658] on div "Next slide" at bounding box center [753, 668] width 10 height 20
